Goal: Task Accomplishment & Management: Manage account settings

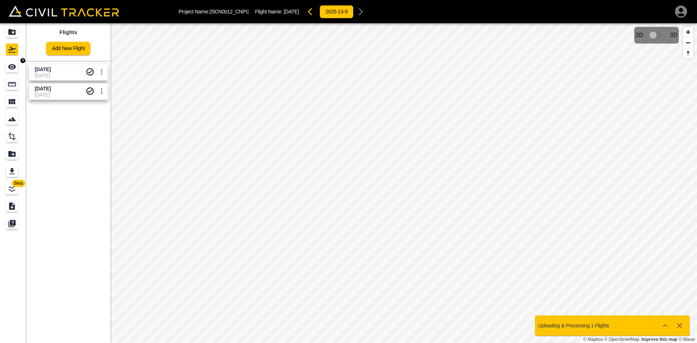
click at [20, 66] on body "Project Name: 25CN0012_CNPC Flight Name: [DATE] 2025-13-9 Beta Flights Add New …" at bounding box center [348, 171] width 697 height 343
click at [7, 70] on div "See" at bounding box center [12, 67] width 12 height 12
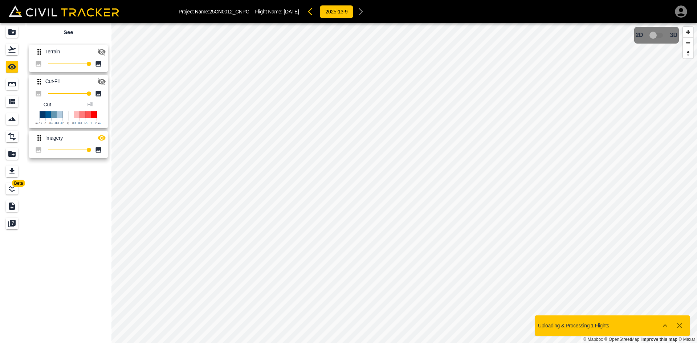
click at [100, 81] on icon "button" at bounding box center [101, 81] width 9 height 9
click at [101, 138] on icon "button" at bounding box center [102, 137] width 8 height 5
drag, startPoint x: 679, startPoint y: 326, endPoint x: 679, endPoint y: 314, distance: 12.3
click at [679, 325] on icon "button" at bounding box center [679, 325] width 5 height 5
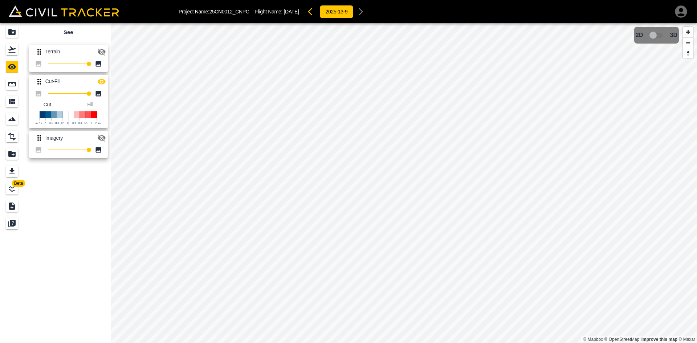
click at [680, 8] on icon "button" at bounding box center [681, 11] width 15 height 15
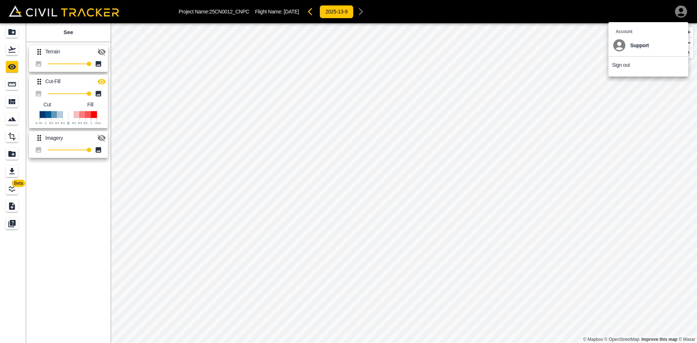
click at [624, 64] on p "Sign out" at bounding box center [621, 65] width 18 height 6
